Goal: Book appointment/travel/reservation

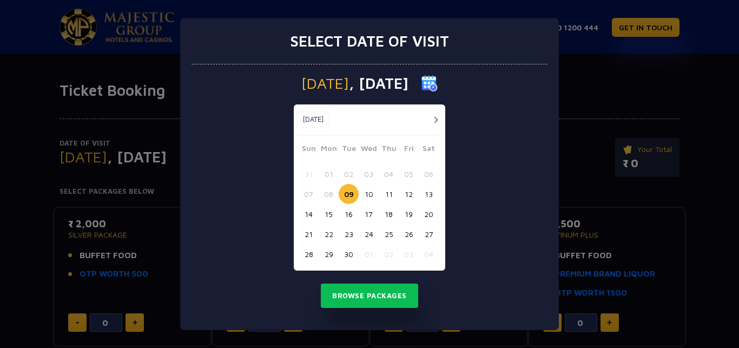
click at [430, 121] on button "button" at bounding box center [436, 120] width 14 height 14
click at [422, 121] on button "button" at bounding box center [416, 120] width 14 height 14
click at [434, 122] on button "button" at bounding box center [436, 120] width 14 height 14
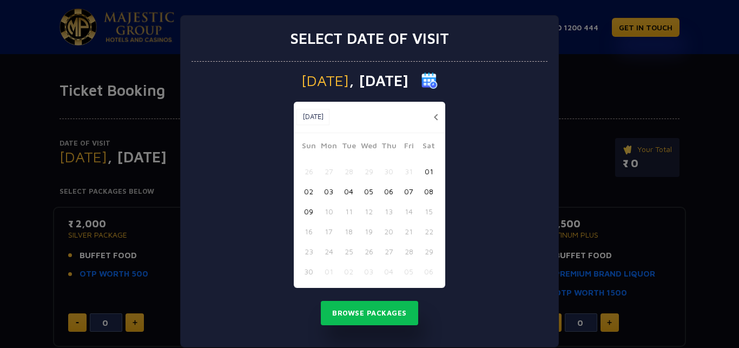
click at [434, 122] on button "button" at bounding box center [436, 117] width 14 height 14
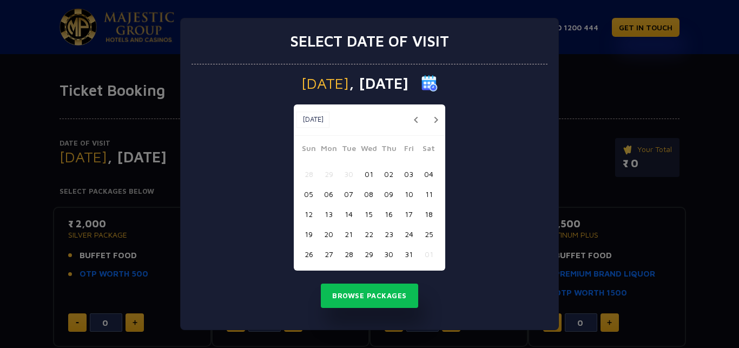
click at [429, 119] on button "button" at bounding box center [436, 120] width 14 height 14
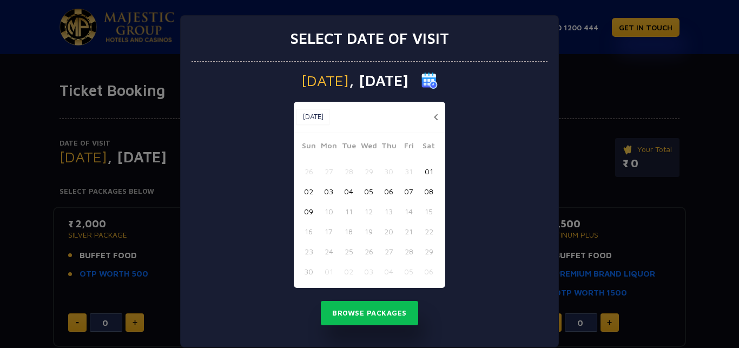
click at [433, 118] on button "button" at bounding box center [436, 117] width 14 height 14
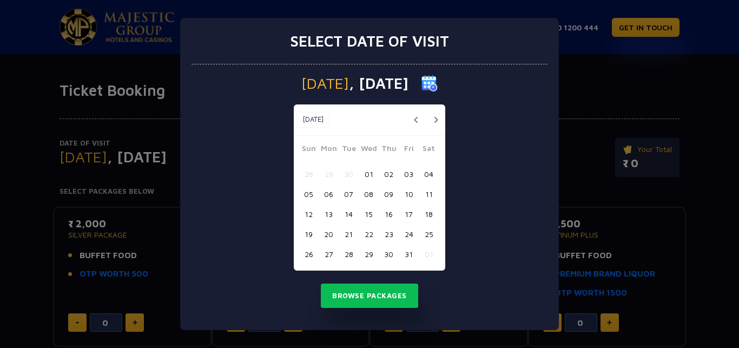
click at [433, 118] on button "button" at bounding box center [436, 120] width 14 height 14
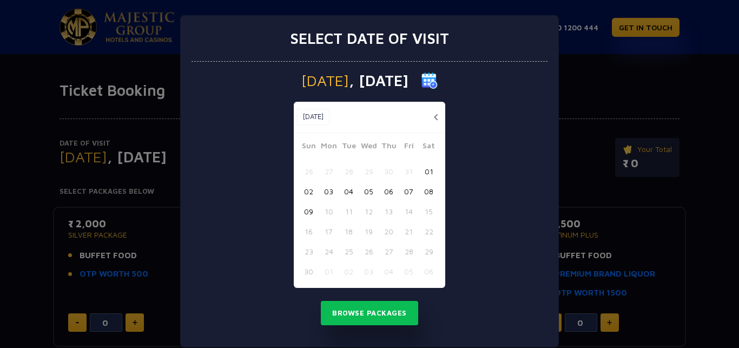
click at [433, 118] on button "button" at bounding box center [436, 117] width 14 height 14
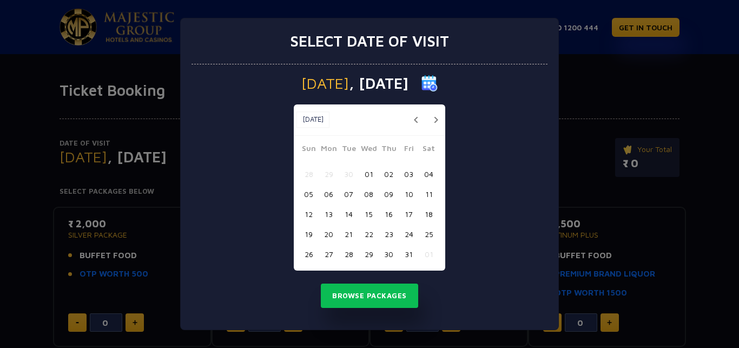
click at [322, 120] on button "[DATE]" at bounding box center [312, 119] width 33 height 16
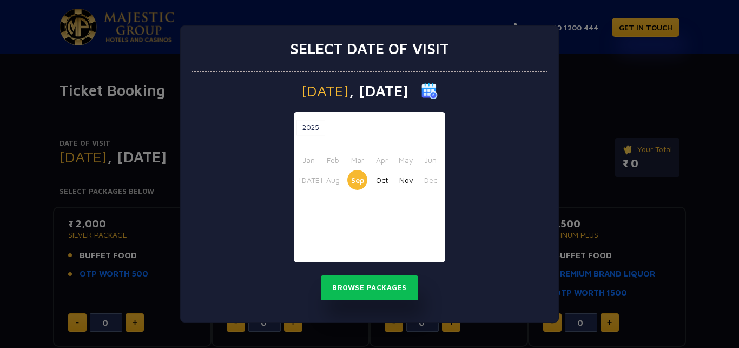
click at [411, 180] on button "Nov" at bounding box center [406, 180] width 20 height 20
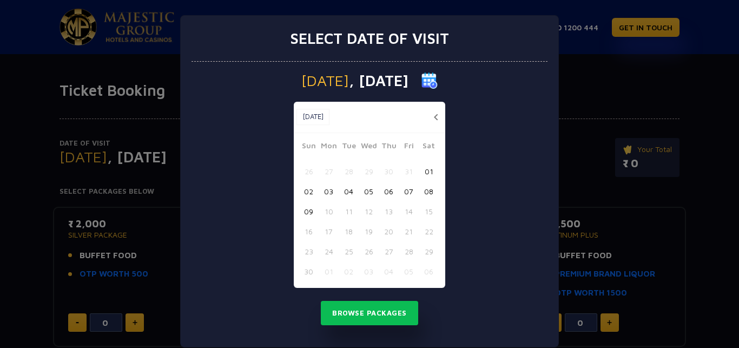
click at [299, 212] on button "09" at bounding box center [308, 211] width 20 height 20
click at [352, 316] on button "Browse Packages" at bounding box center [369, 313] width 97 height 25
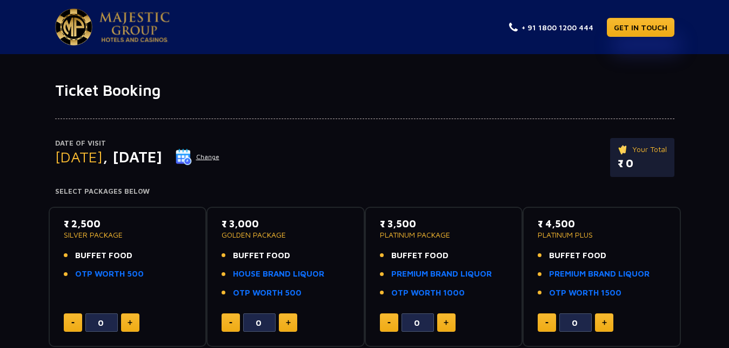
scroll to position [55, 0]
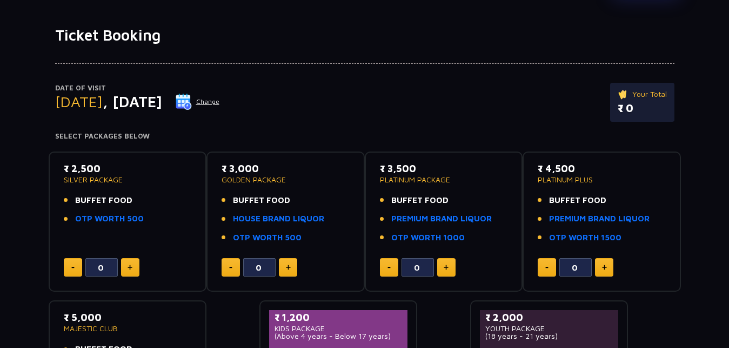
click at [179, 229] on div "₹ 2,500 SILVER PACKAGE BUFFET FOOD OTP WORTH 500" at bounding box center [128, 196] width 128 height 70
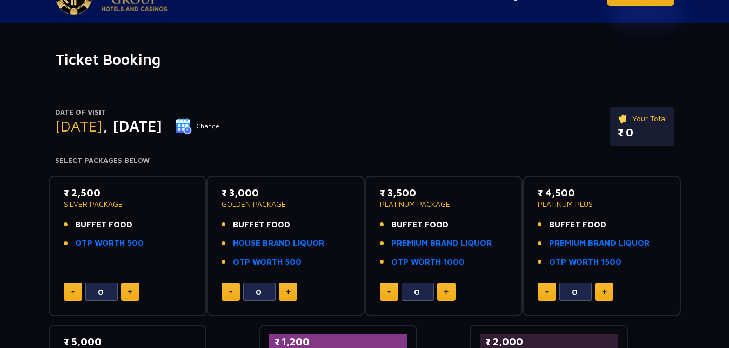
scroll to position [0, 0]
